Goal: Task Accomplishment & Management: Use online tool/utility

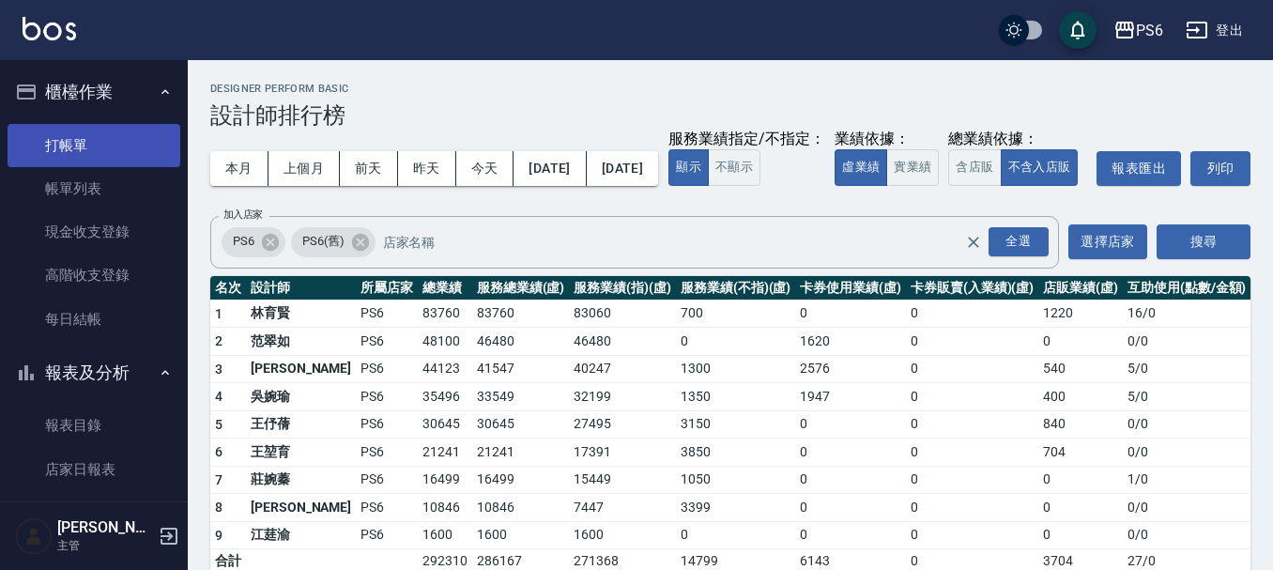
click at [62, 150] on link "打帳單" at bounding box center [94, 145] width 173 height 43
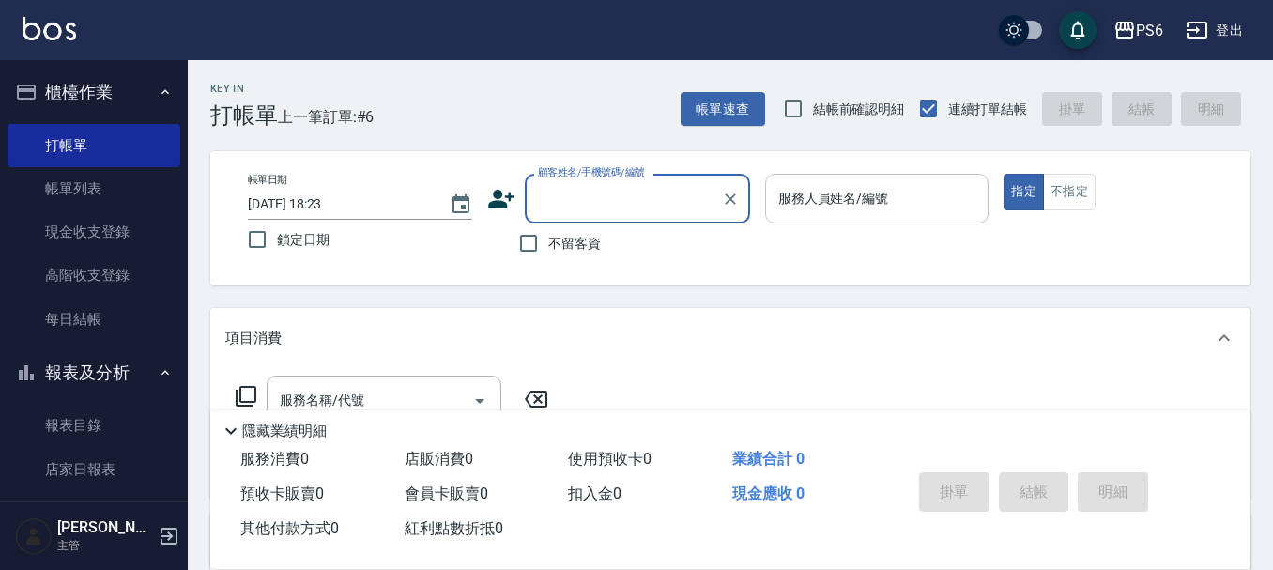
drag, startPoint x: 528, startPoint y: 239, endPoint x: 772, endPoint y: 212, distance: 245.6
click at [536, 239] on input "不留客資" at bounding box center [528, 242] width 39 height 39
checkbox input "true"
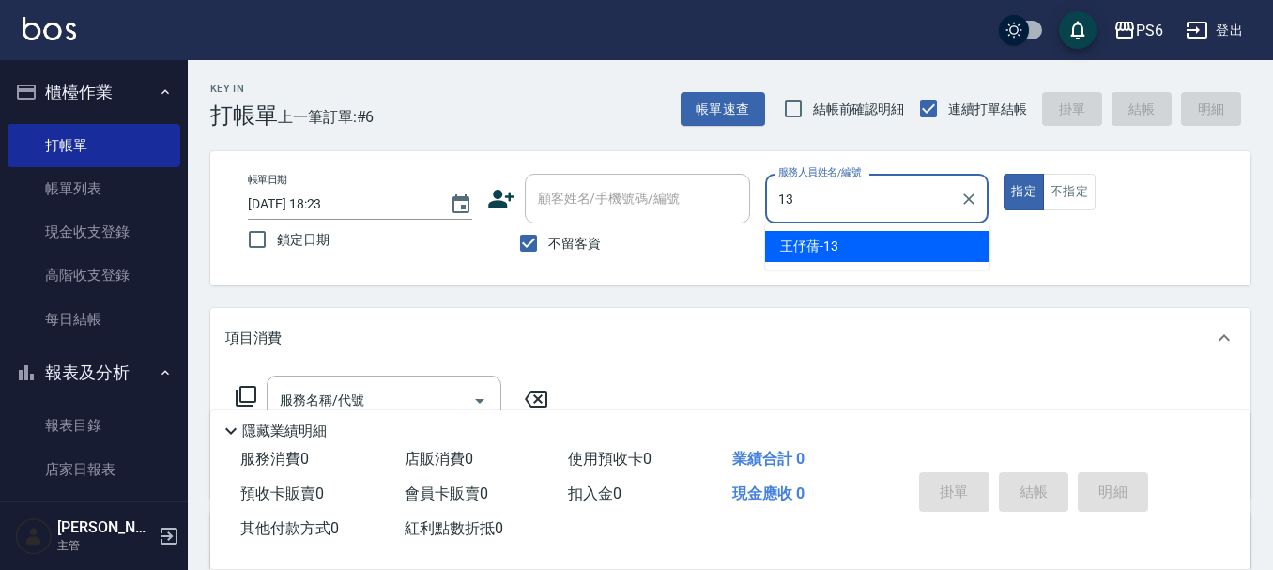
type input "[PERSON_NAME]-13"
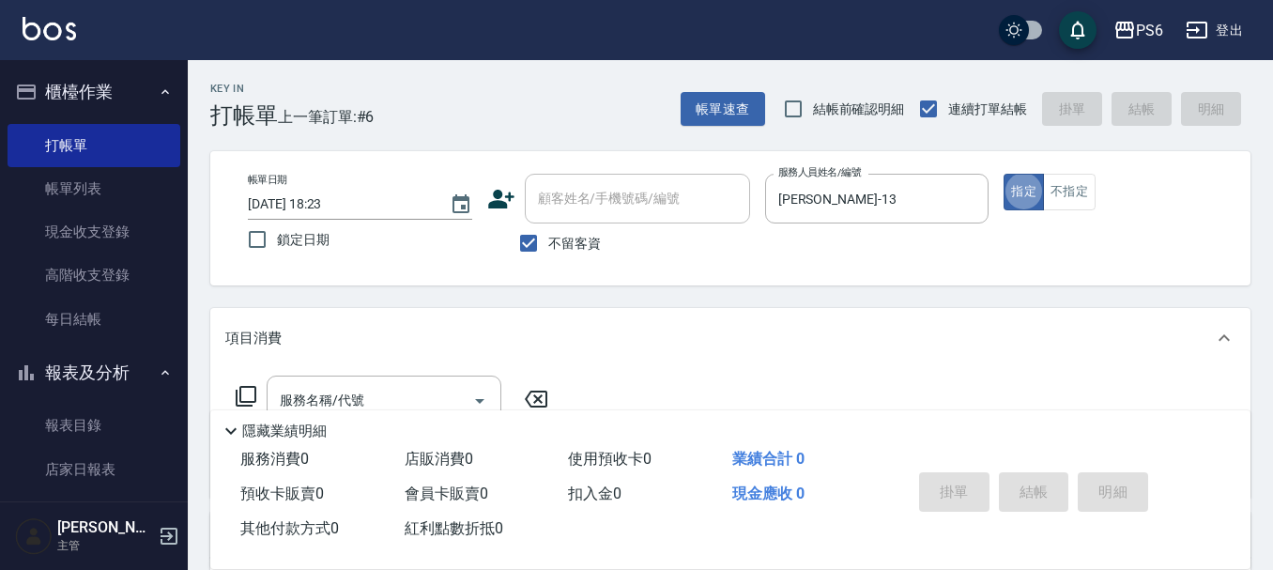
type button "true"
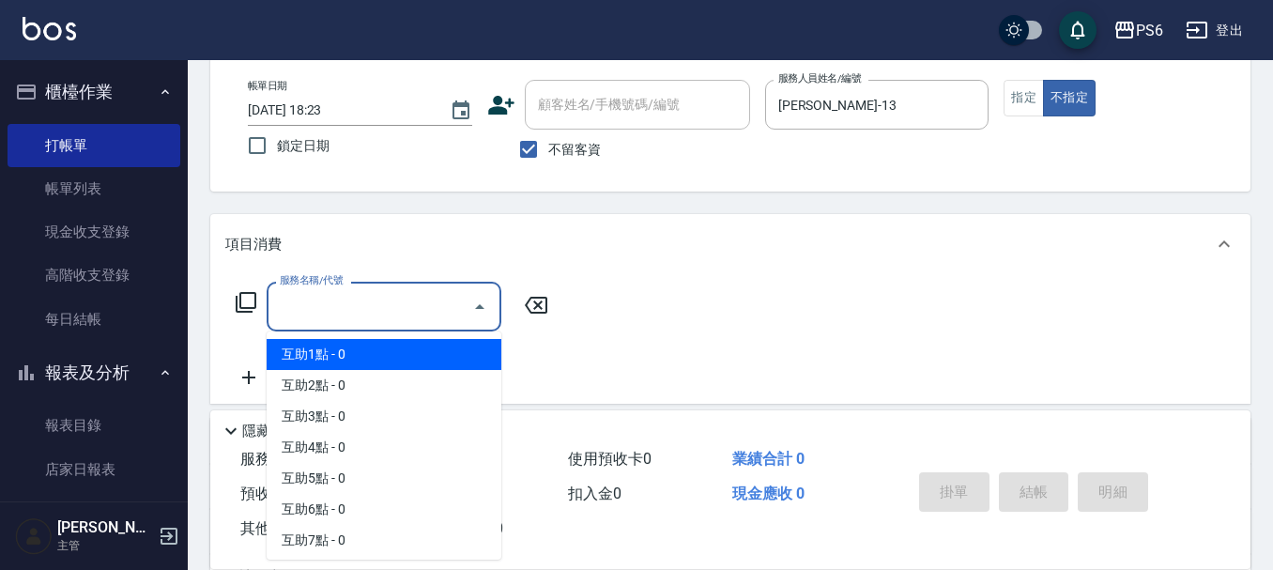
click at [358, 312] on input "服務名稱/代號" at bounding box center [370, 306] width 190 height 33
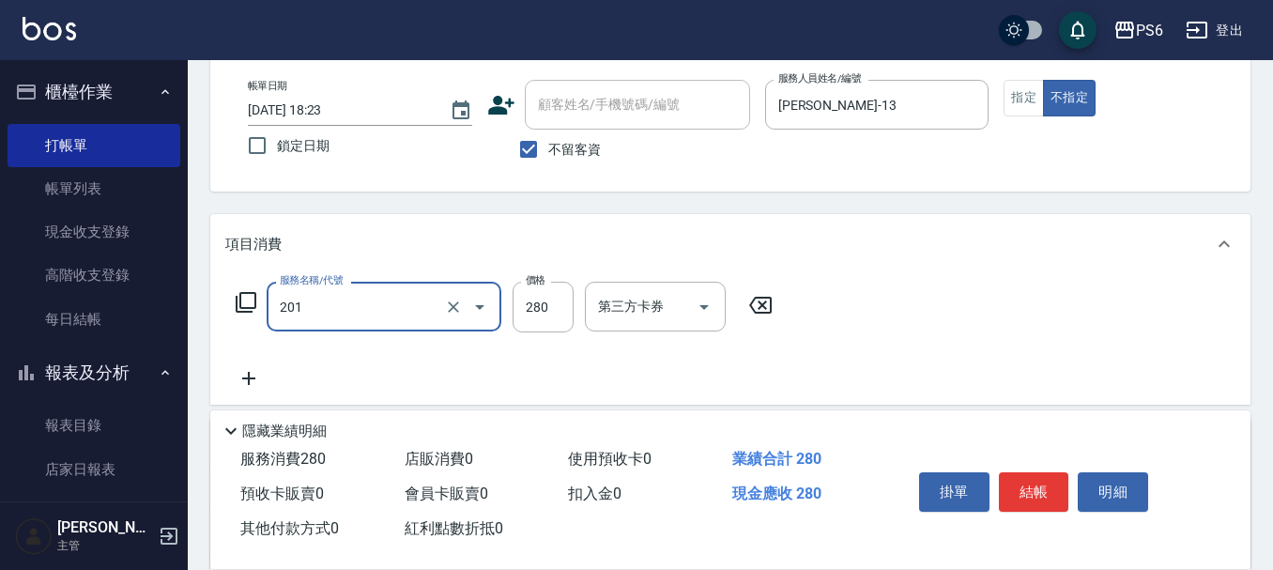
type input "一般洗髮(201)"
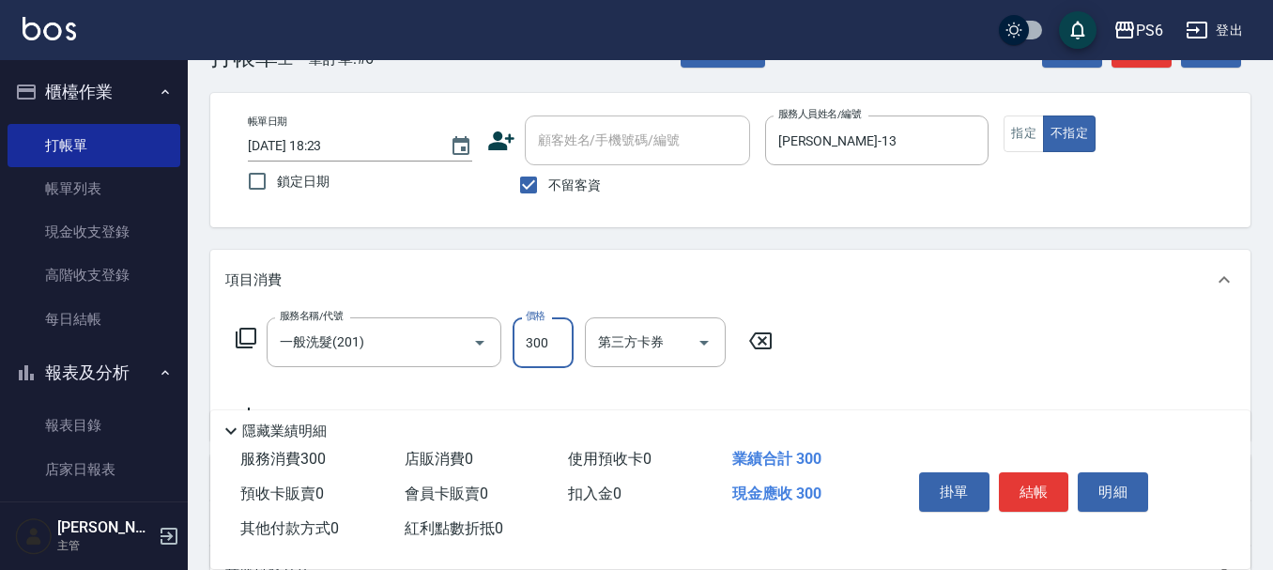
scroll to position [0, 0]
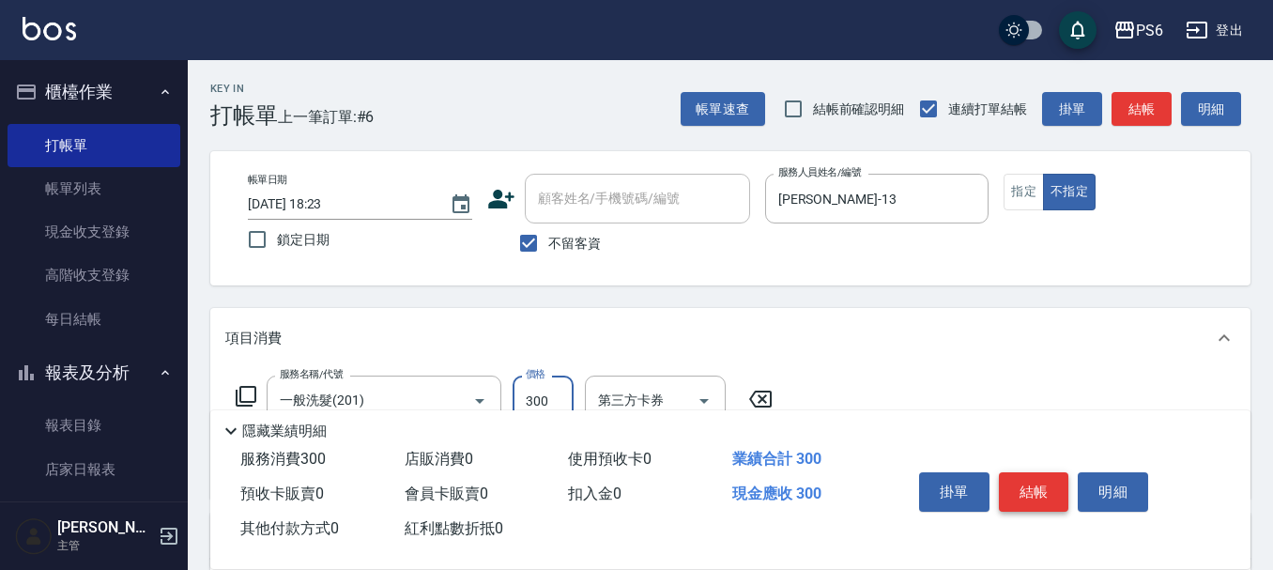
type input "300"
click at [1034, 493] on button "結帳" at bounding box center [1034, 491] width 70 height 39
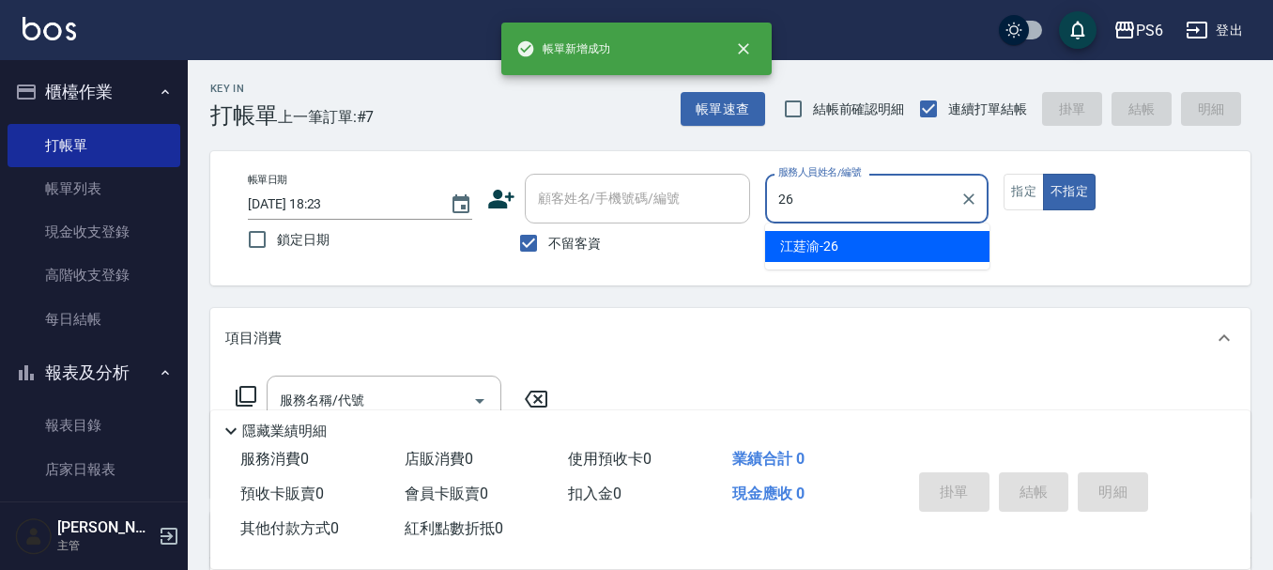
type input "[PERSON_NAME]-26"
type button "false"
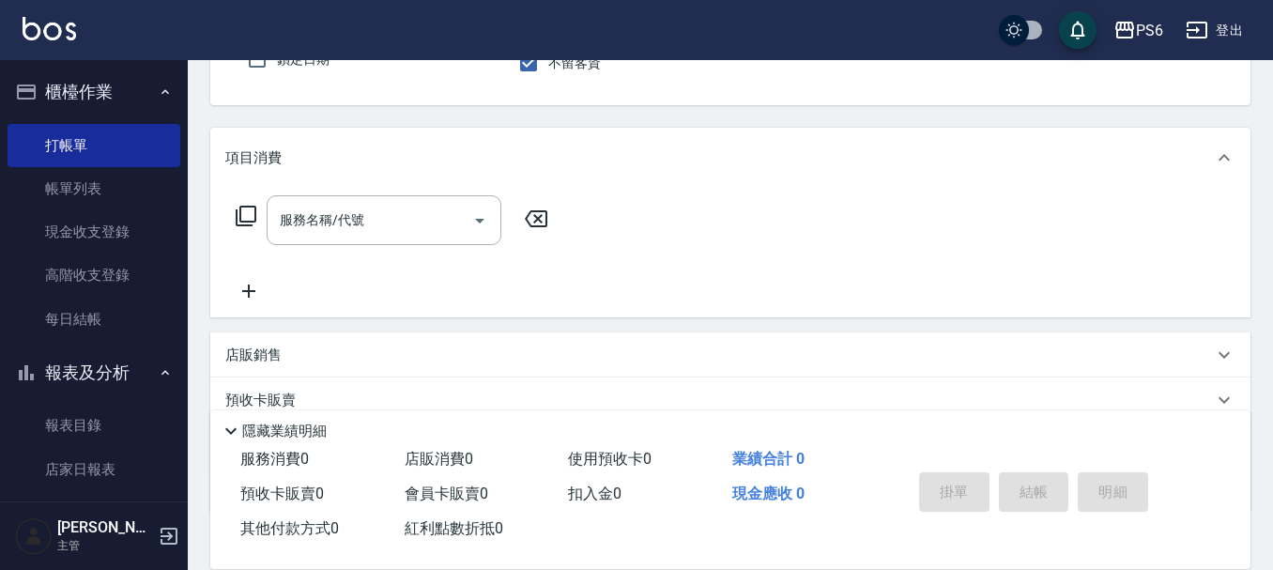
scroll to position [188, 0]
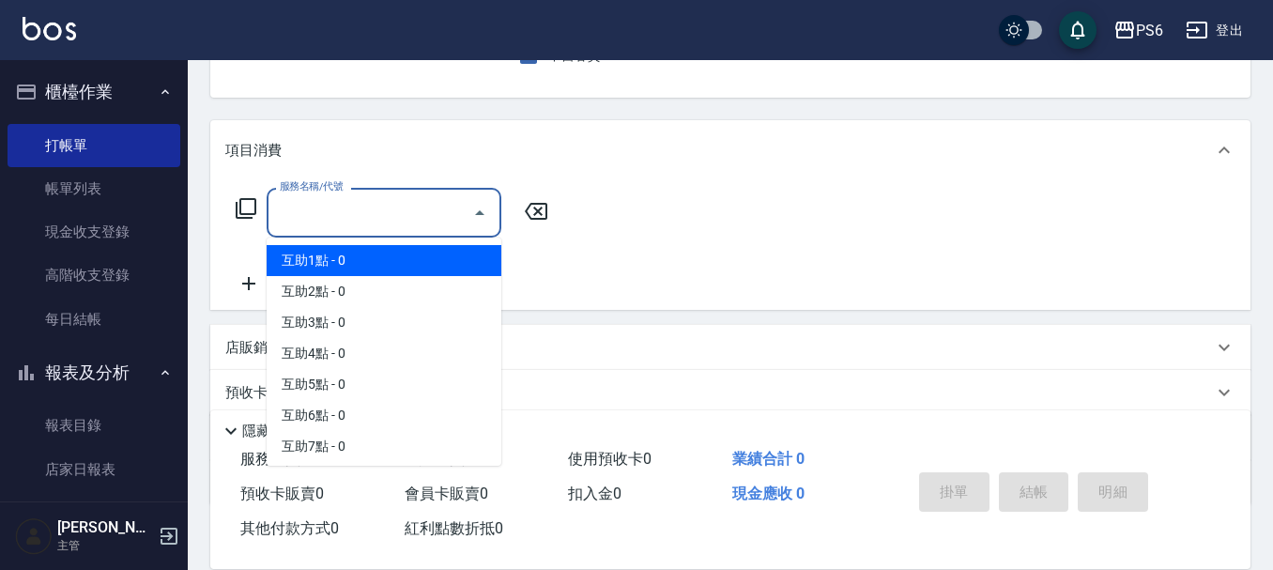
drag, startPoint x: 367, startPoint y: 201, endPoint x: 395, endPoint y: 270, distance: 75.0
click at [367, 203] on input "服務名稱/代號" at bounding box center [370, 212] width 190 height 33
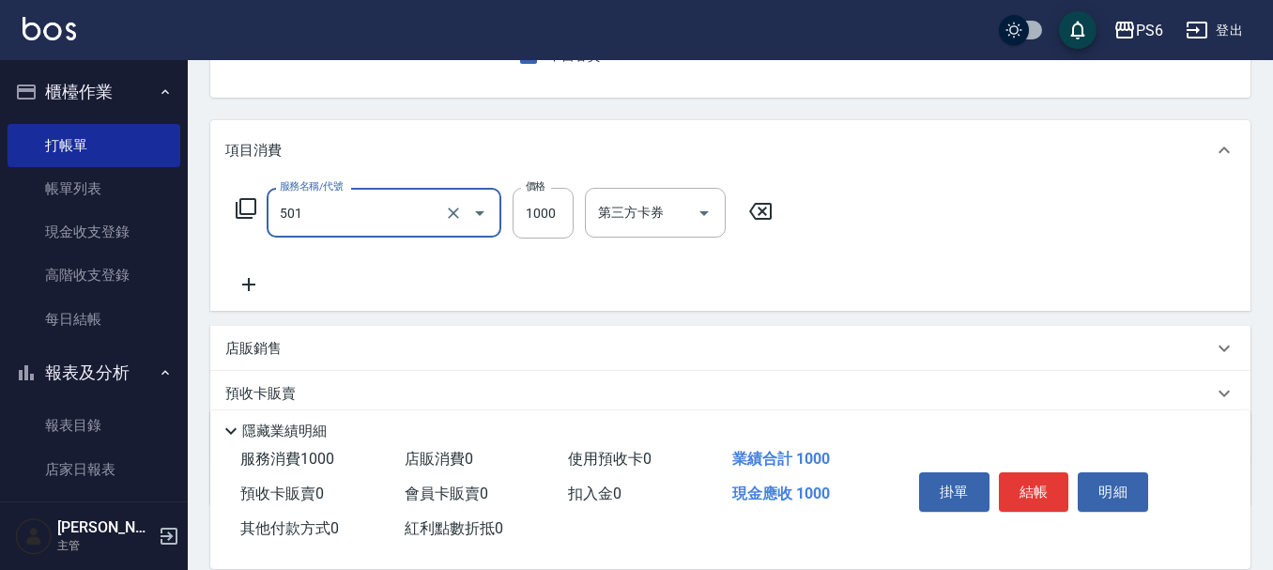
type input "局部染髮(501)"
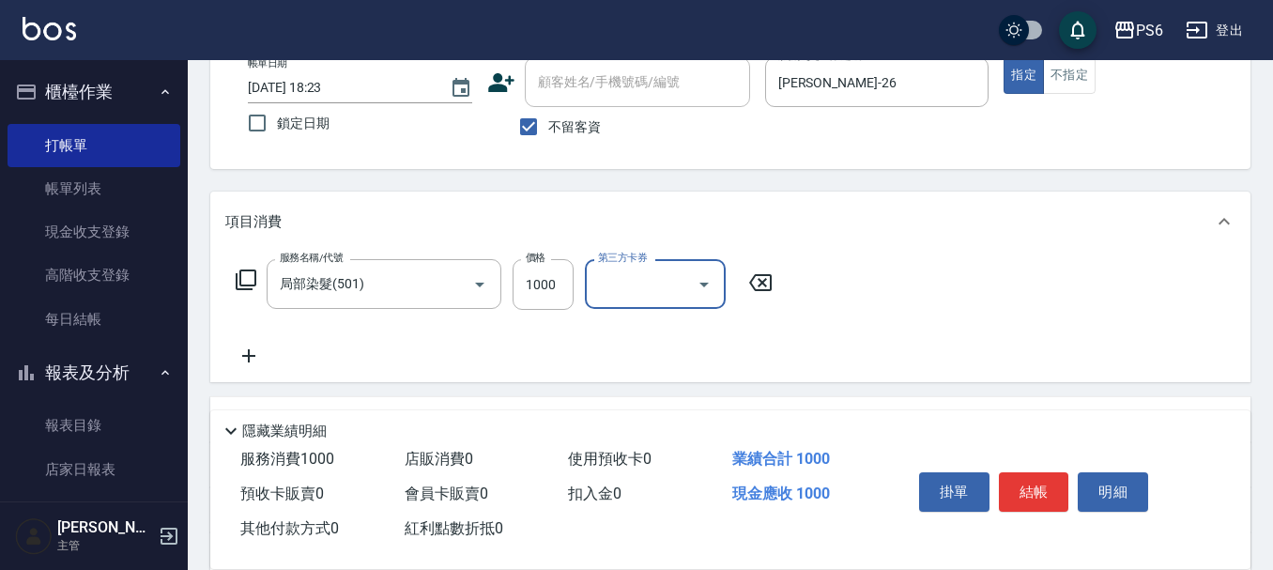
scroll to position [0, 0]
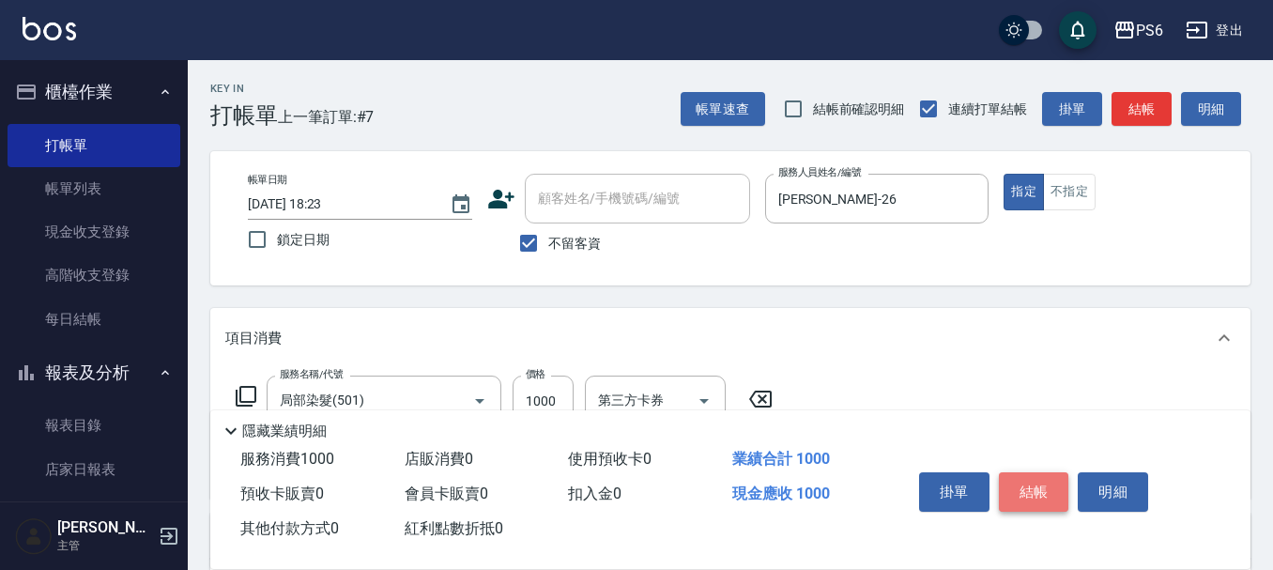
click at [1019, 498] on button "結帳" at bounding box center [1034, 491] width 70 height 39
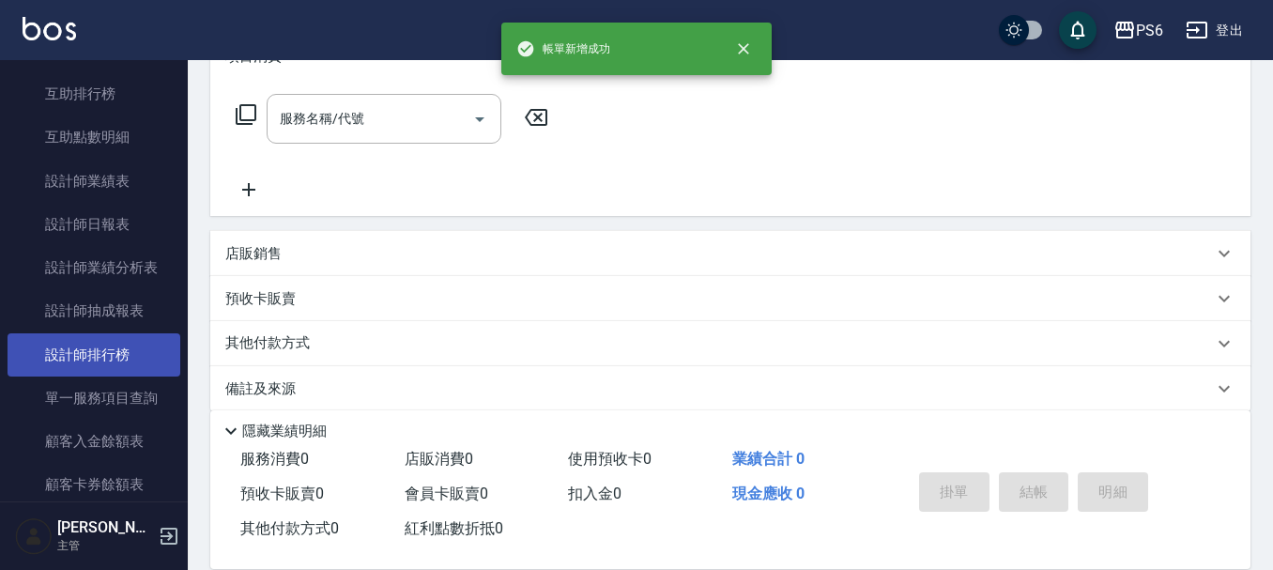
scroll to position [470, 0]
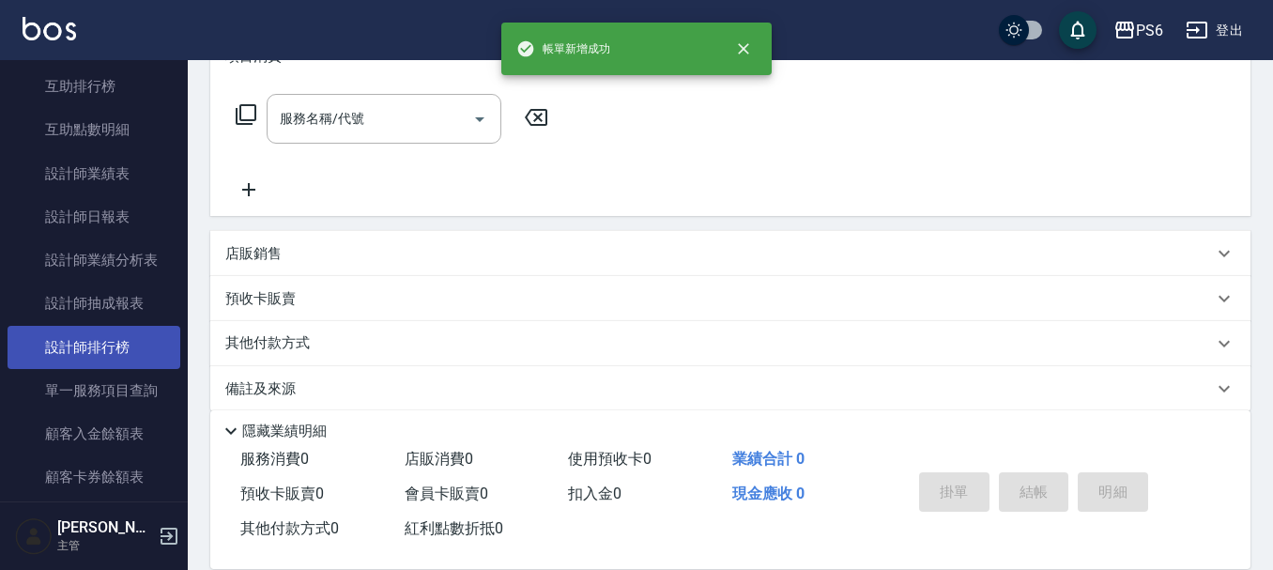
click at [153, 331] on link "設計師排行榜" at bounding box center [94, 347] width 173 height 43
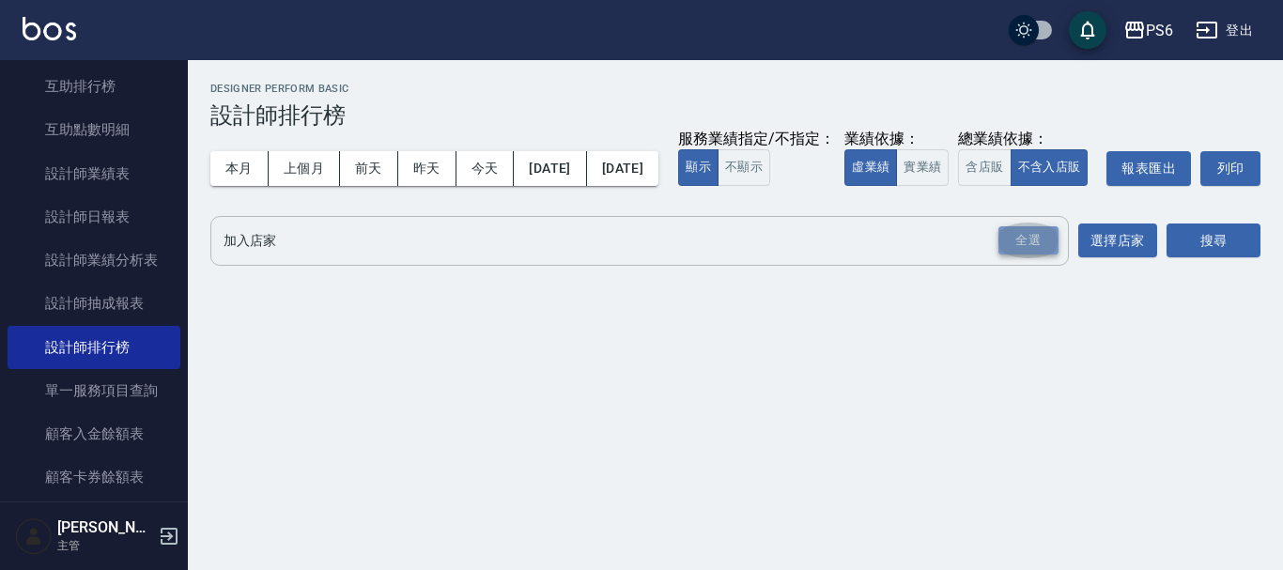
drag, startPoint x: 1026, startPoint y: 274, endPoint x: 1153, endPoint y: 272, distance: 126.8
click at [1027, 255] on div "全選" at bounding box center [1028, 240] width 60 height 29
click at [1240, 259] on button "搜尋" at bounding box center [1213, 241] width 94 height 35
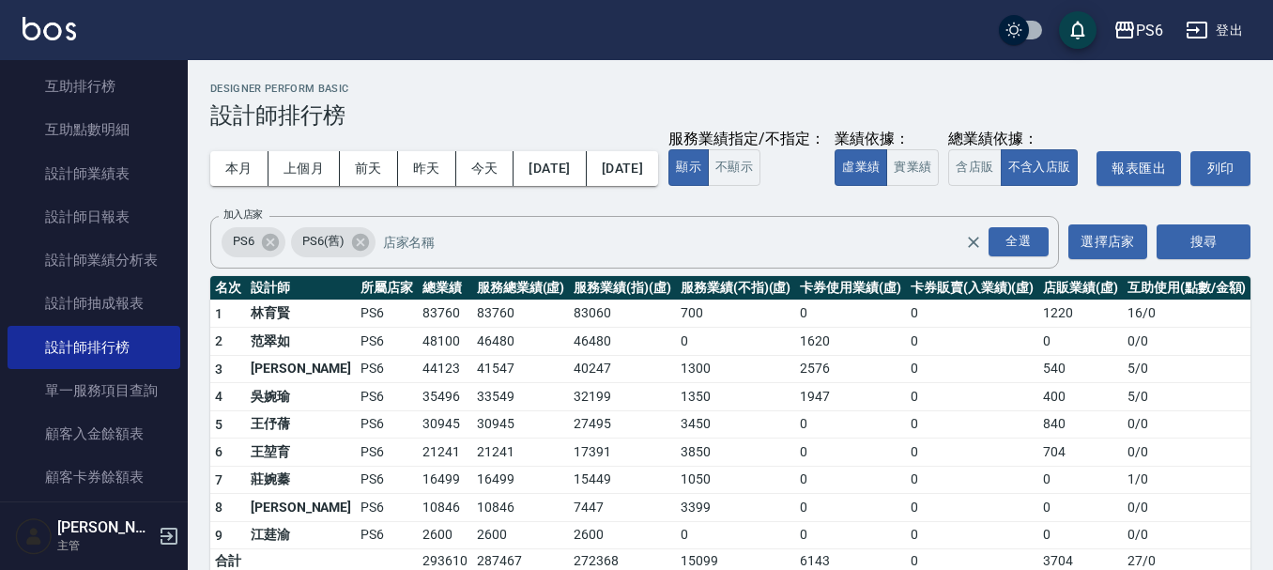
click at [836, 97] on div "Designer Perform Basic 設計師排行榜" at bounding box center [730, 106] width 1040 height 46
click at [299, 171] on button "上個月" at bounding box center [304, 168] width 71 height 35
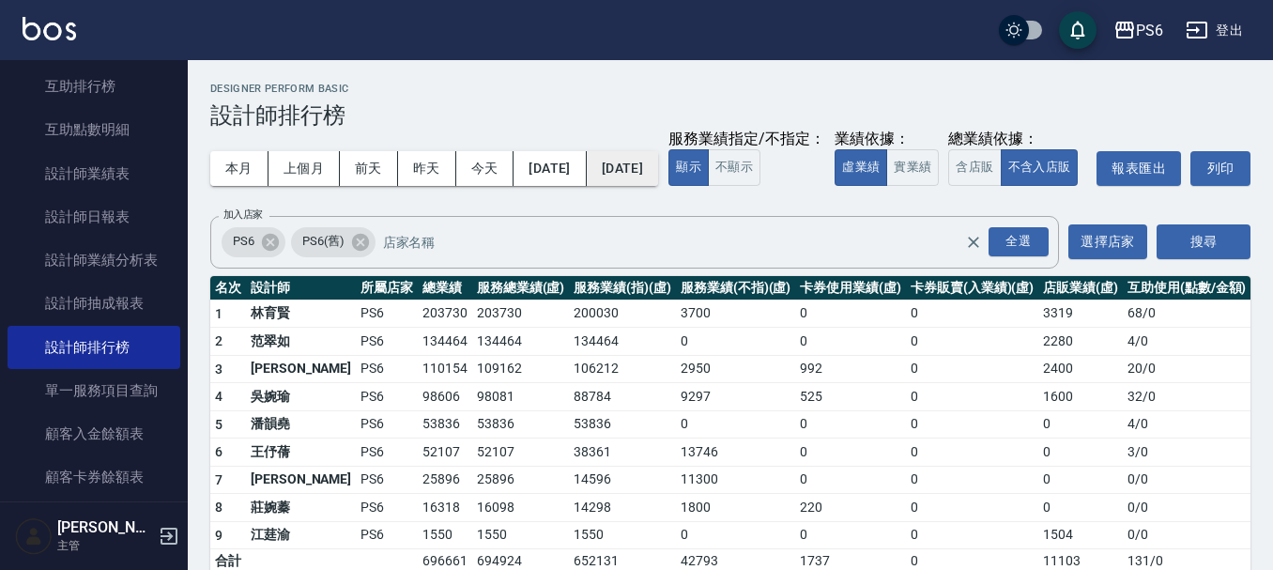
click at [658, 164] on button "[DATE]" at bounding box center [622, 168] width 71 height 35
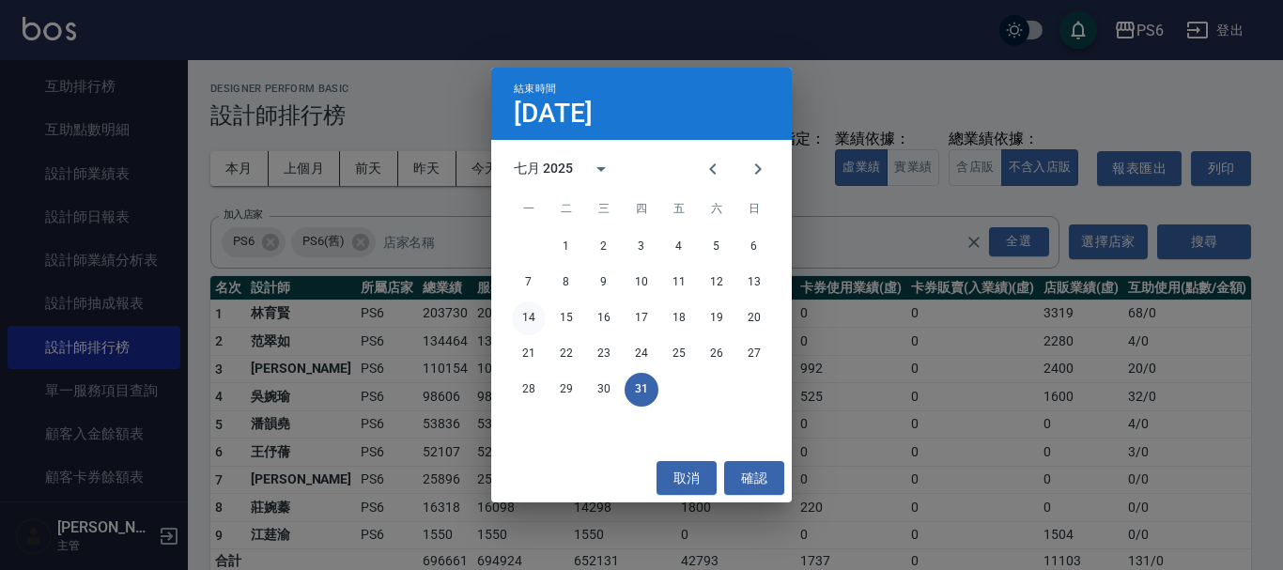
click at [527, 316] on button "14" at bounding box center [529, 318] width 34 height 34
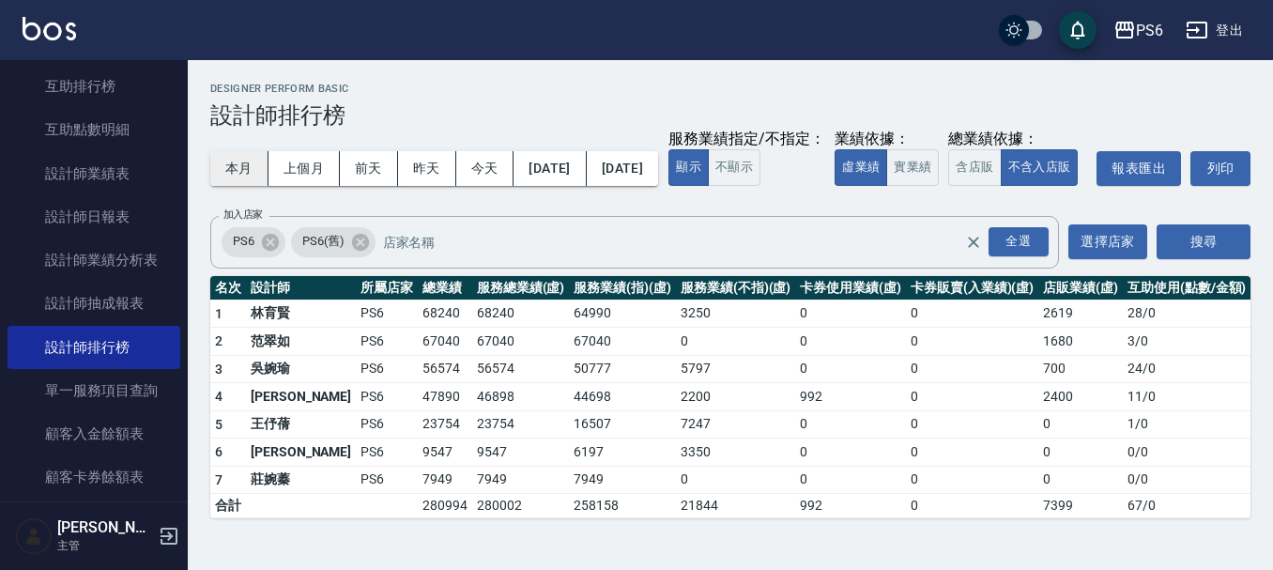
click at [247, 174] on button "本月" at bounding box center [239, 168] width 58 height 35
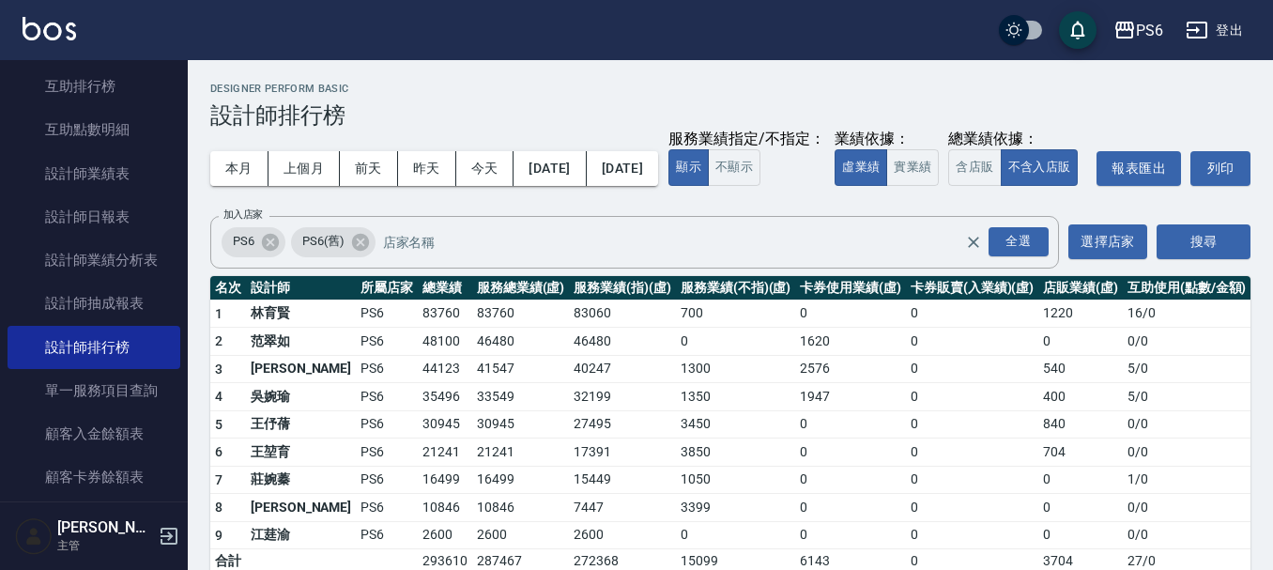
click at [809, 153] on div "本月 上個月 [DATE] [DATE] [DATE] [DATE] [DATE] 服務業績指定/不指定： 顯示 不顯示 業績依據： 虛業績 實業績 總業績依…" at bounding box center [730, 169] width 1040 height 80
